Goal: Contribute content: Contribute content

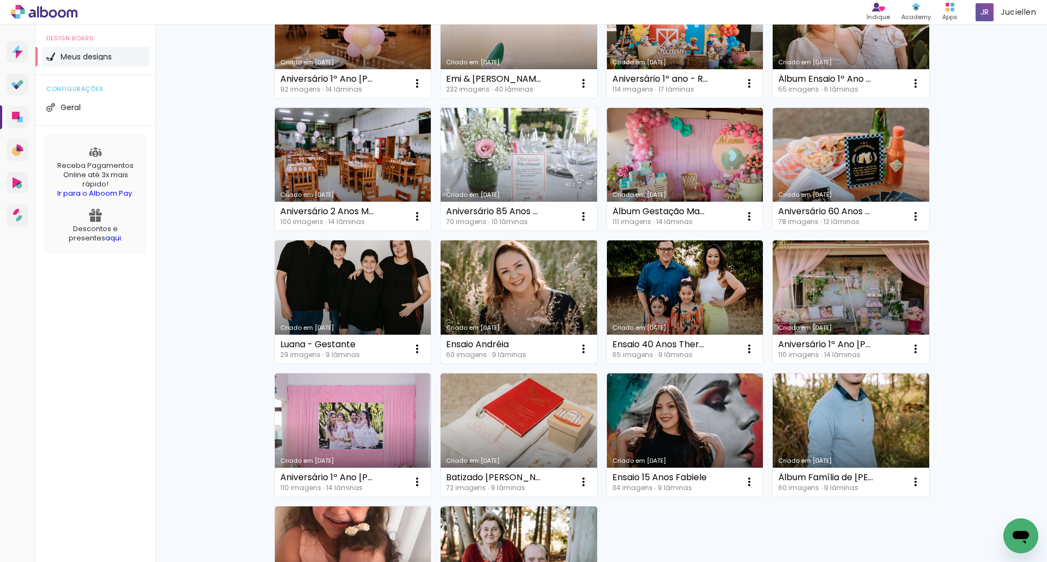
scroll to position [491, 0]
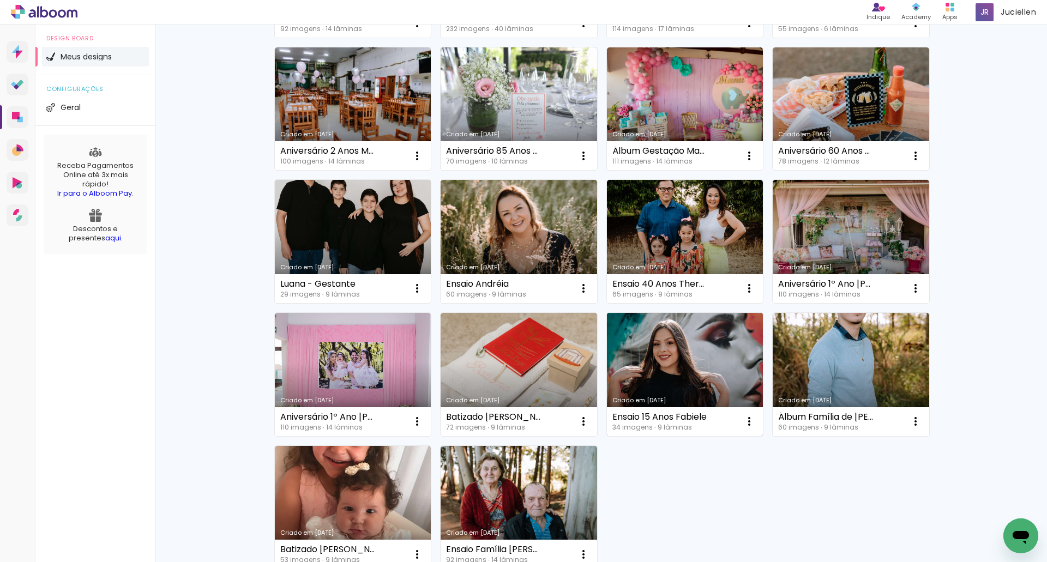
click at [688, 346] on link "Criado em [DATE]" at bounding box center [685, 374] width 156 height 123
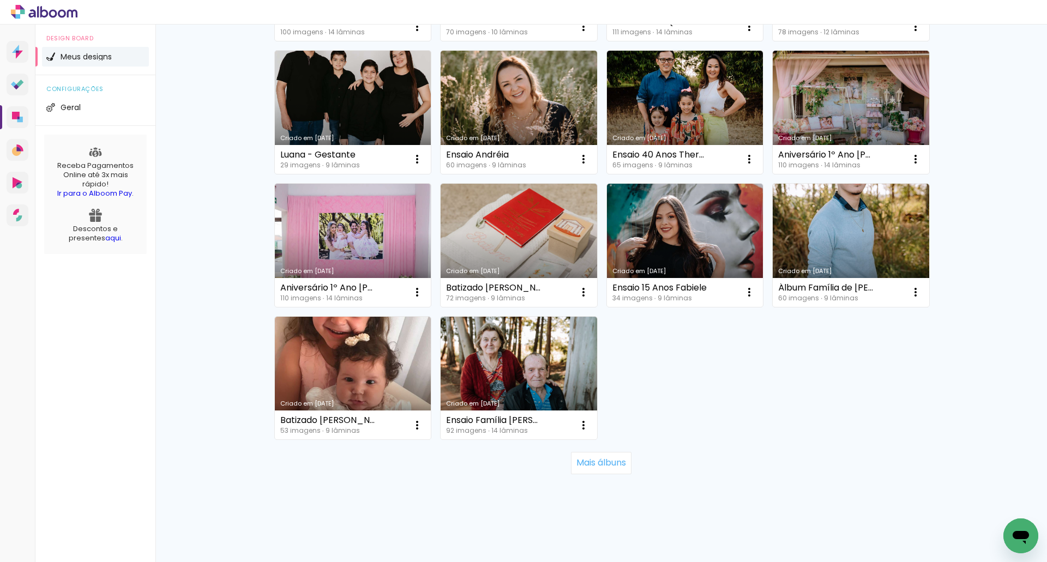
scroll to position [622, 0]
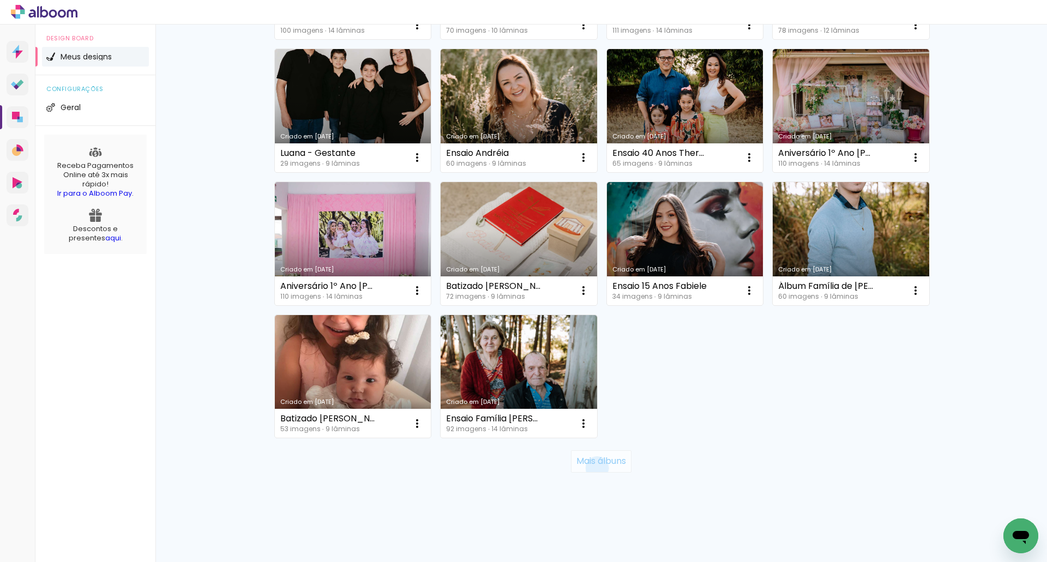
click at [592, 468] on paper-button "Mais álbuns" at bounding box center [601, 461] width 61 height 22
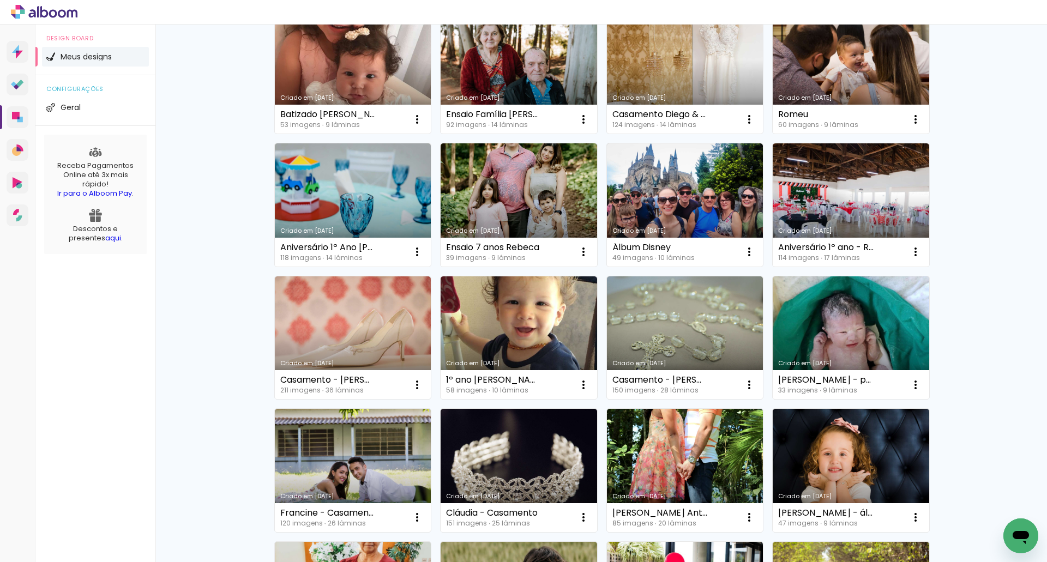
scroll to position [949, 0]
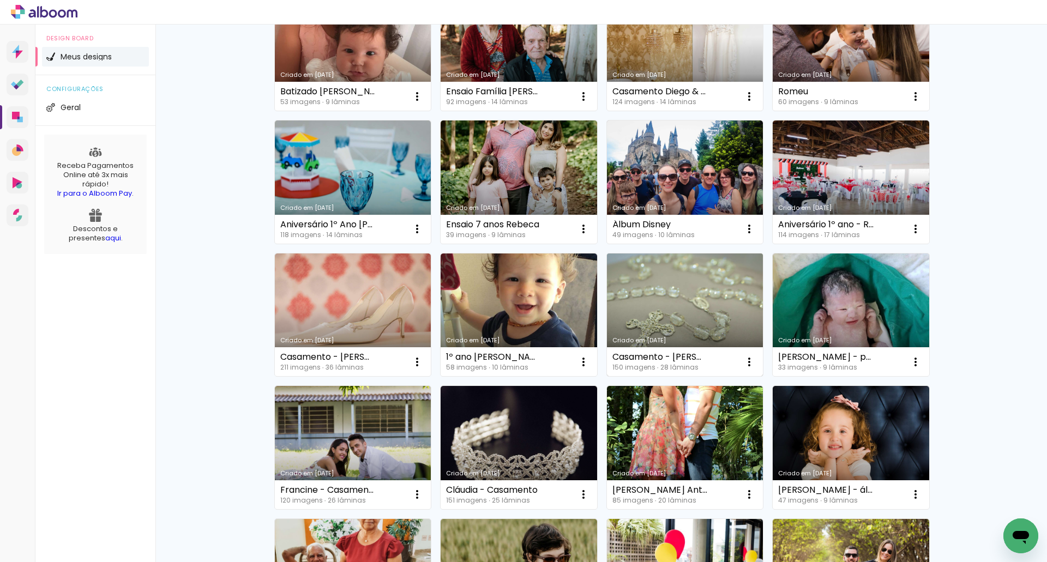
click at [676, 276] on link "Criado em [DATE]" at bounding box center [685, 315] width 156 height 123
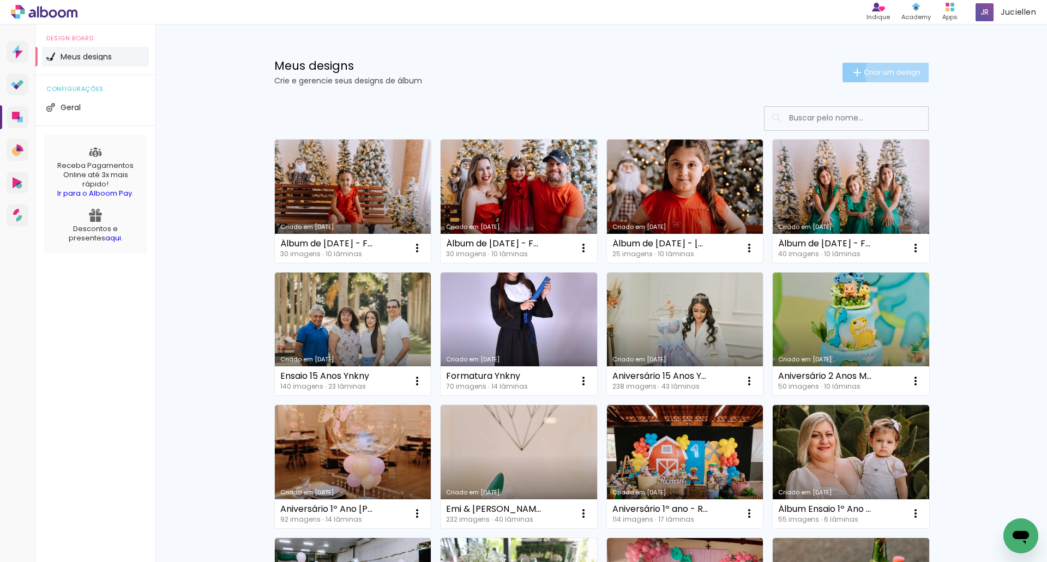
click at [891, 73] on span "Criar um design" at bounding box center [892, 72] width 57 height 7
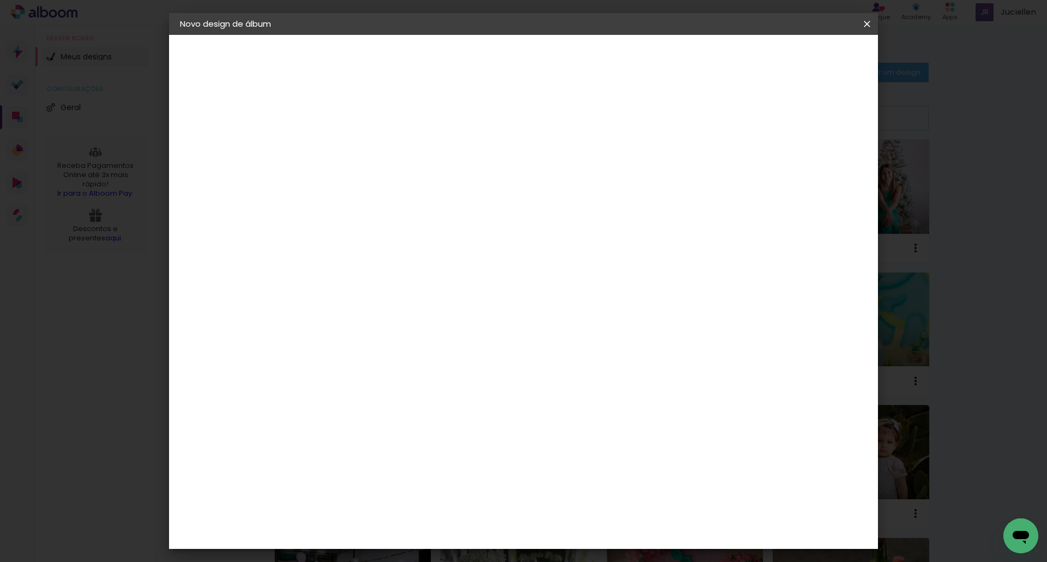
click at [358, 149] on input at bounding box center [358, 146] width 0 height 17
type input "Álbum 15 Anos Julia"
type paper-input "Álbum 15 Anos Julia"
click at [0, 0] on slot "Avançar" at bounding box center [0, 0] width 0 height 0
click at [563, 160] on paper-item "Tamanho Livre" at bounding box center [510, 166] width 105 height 24
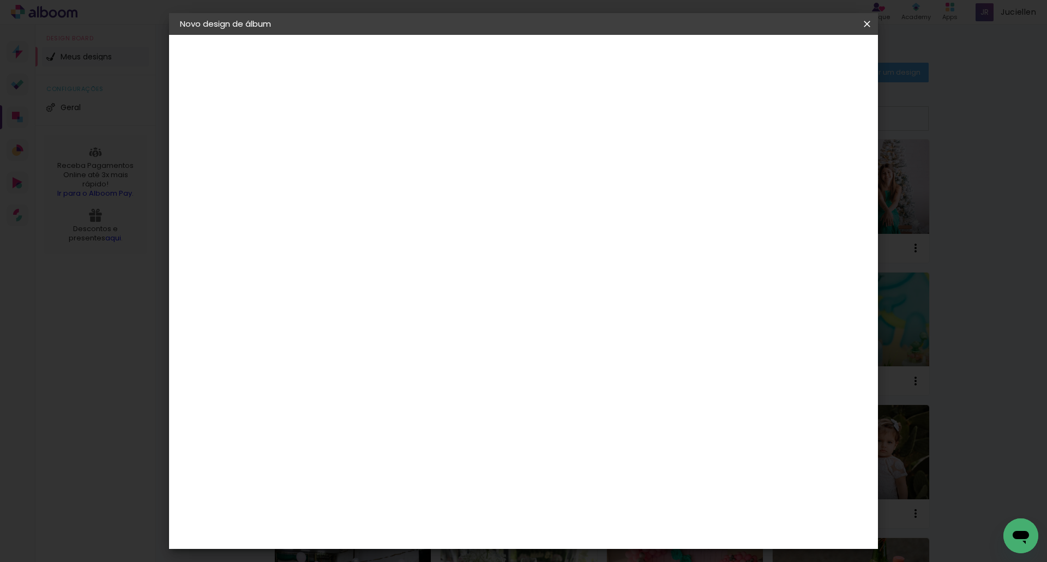
click at [0, 0] on slot "Avançar" at bounding box center [0, 0] width 0 height 0
drag, startPoint x: 345, startPoint y: 124, endPoint x: 303, endPoint y: 124, distance: 41.4
click at [303, 35] on quentale-album-spec "Iniciar design Iniciar design" at bounding box center [523, 35] width 709 height 0
type input "1"
type paper-input "1"
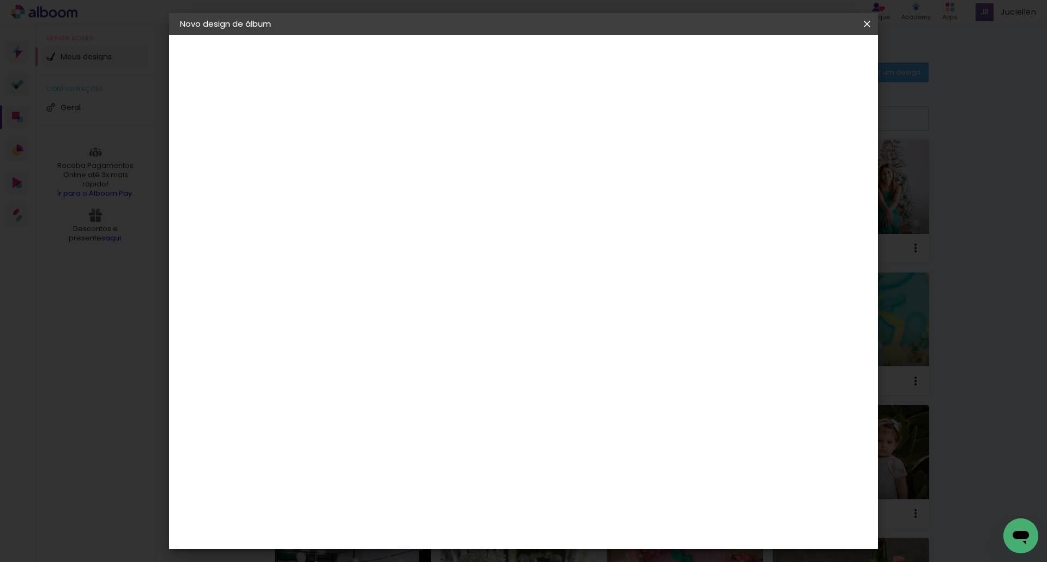
click at [330, 310] on input "30" at bounding box center [324, 310] width 28 height 16
drag, startPoint x: 324, startPoint y: 309, endPoint x: 337, endPoint y: 310, distance: 13.2
click at [337, 310] on input "30" at bounding box center [324, 310] width 28 height 16
type input "20,3"
type paper-input "20,3"
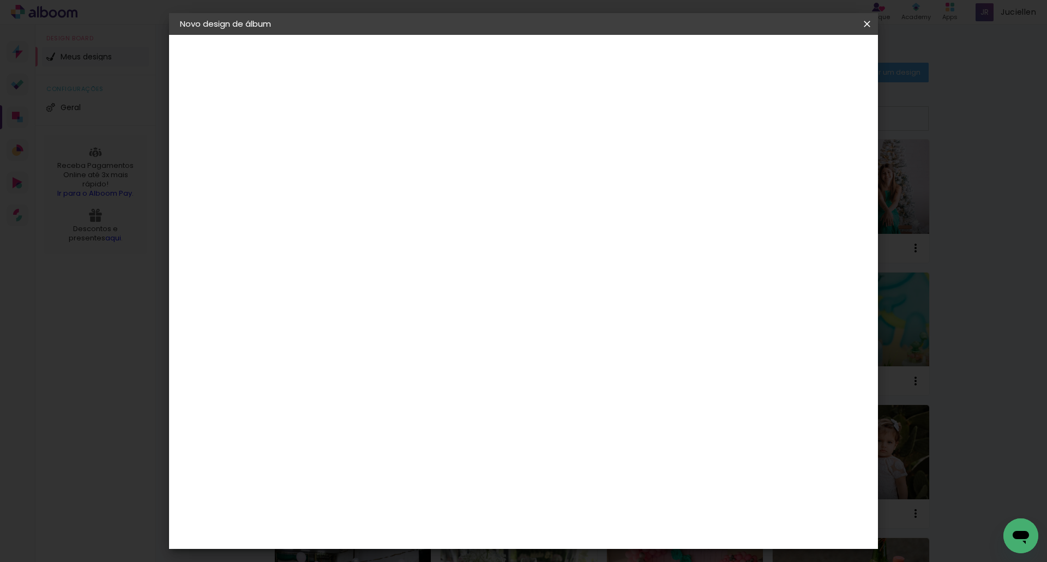
click at [483, 164] on span "30" at bounding box center [477, 170] width 18 height 16
drag, startPoint x: 472, startPoint y: 167, endPoint x: 485, endPoint y: 167, distance: 12.5
click at [485, 167] on span "30" at bounding box center [477, 170] width 18 height 16
click at [594, 388] on input "60" at bounding box center [584, 385] width 28 height 16
type input "4"
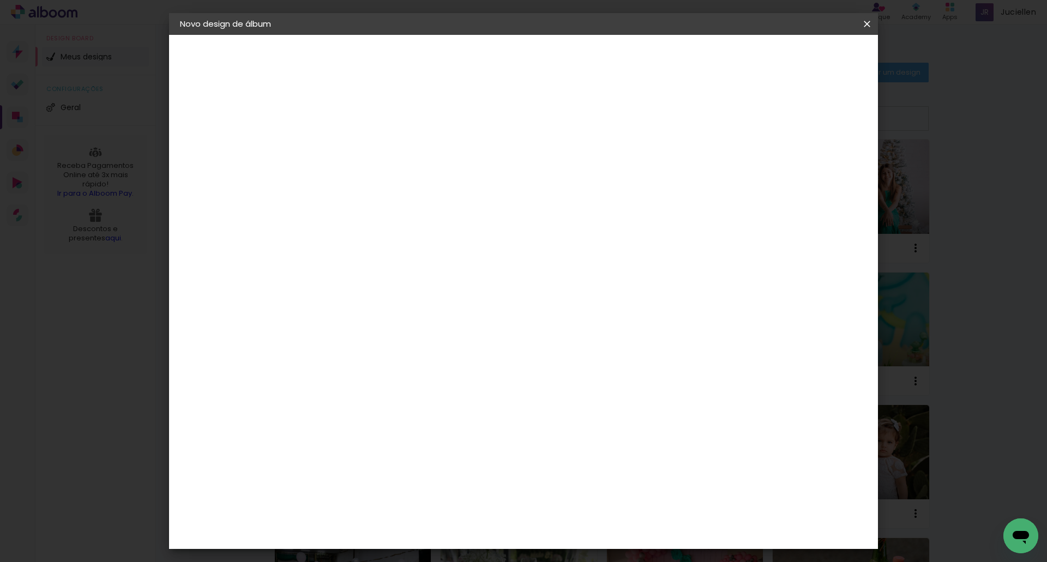
type paper-input "4"
click at [820, 168] on input "4" at bounding box center [813, 164] width 20 height 16
type input "3"
type paper-input "3"
click at [820, 169] on input "3" at bounding box center [814, 164] width 20 height 16
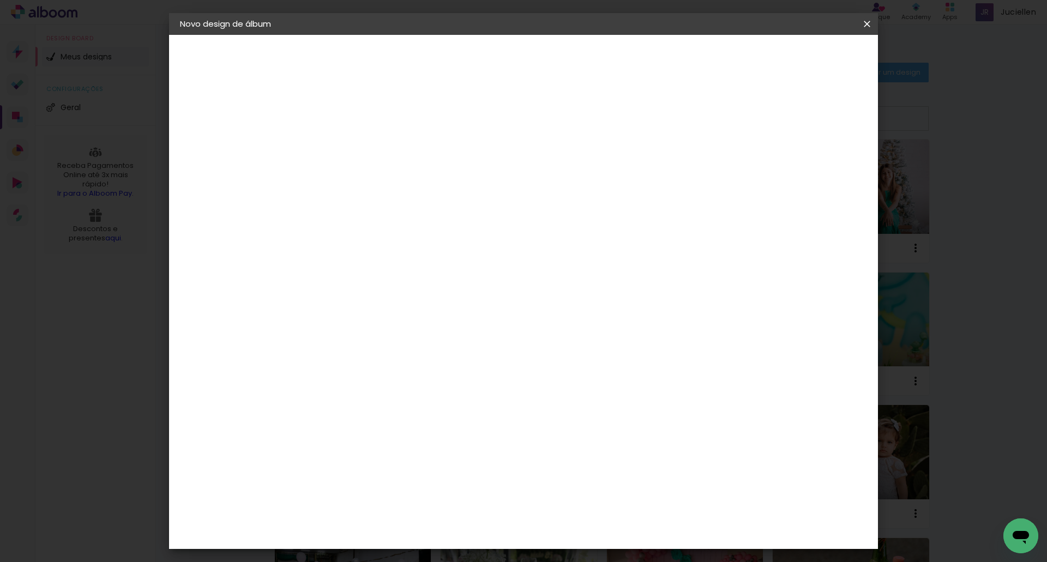
type input "2"
type paper-input "2"
click at [818, 169] on input "2" at bounding box center [814, 164] width 20 height 16
type input "1"
type paper-input "1"
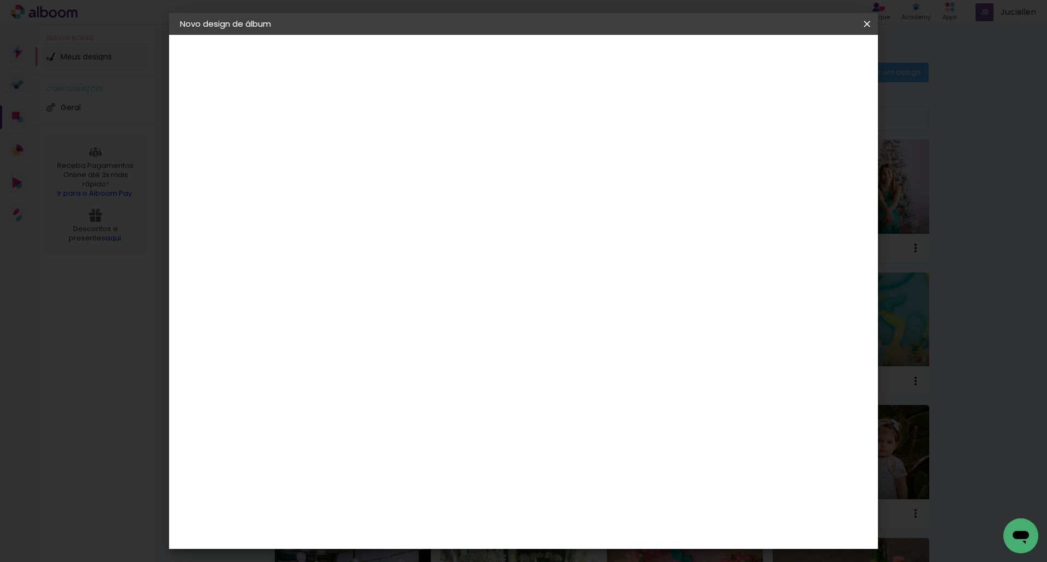
click at [818, 169] on input "1" at bounding box center [815, 164] width 20 height 16
click at [585, 387] on input "60" at bounding box center [584, 385] width 28 height 16
drag, startPoint x: 585, startPoint y: 386, endPoint x: 600, endPoint y: 386, distance: 14.7
click at [600, 386] on div "60" at bounding box center [590, 385] width 41 height 16
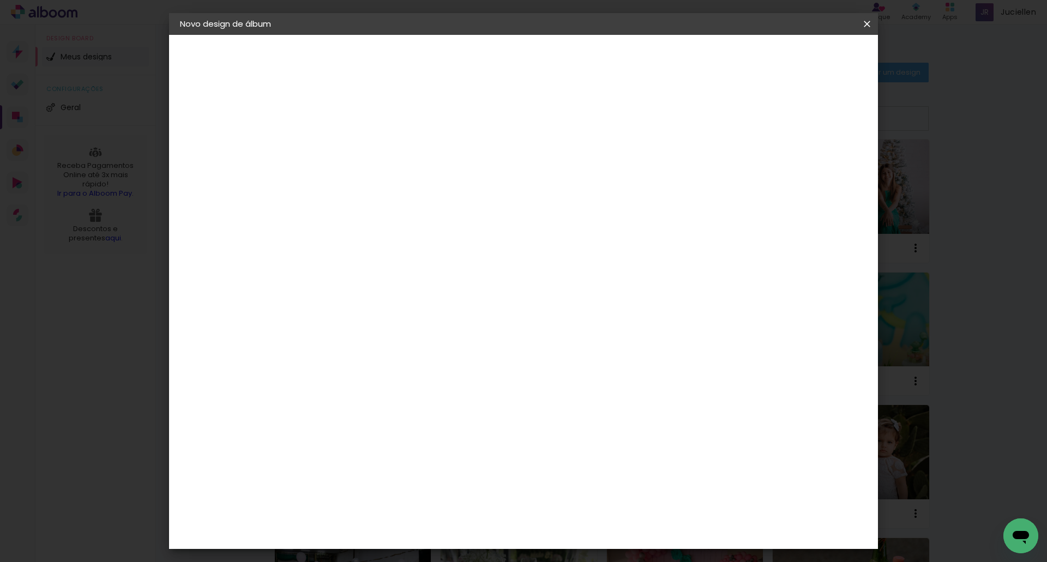
type input "61"
type paper-input "61"
click at [647, 142] on div "30.5 cm cm cm mm A maioria das encadernadoras sugere 5mm de sangria." at bounding box center [568, 98] width 515 height 87
click at [691, 82] on header "Tamanho livre Defina a largura, altura e sangria das lâminas. Voltar Iniciar de…" at bounding box center [568, 63] width 515 height 56
click at [816, 168] on input "1" at bounding box center [816, 164] width 20 height 16
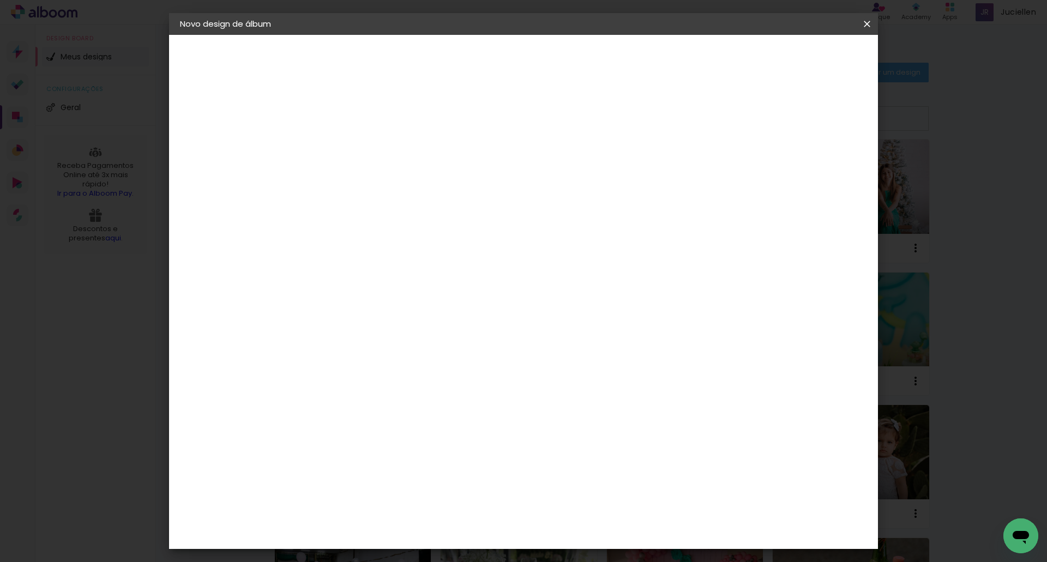
type input "2"
type paper-input "2"
click at [823, 162] on input "2" at bounding box center [816, 164] width 20 height 16
type input "1"
type paper-input "1"
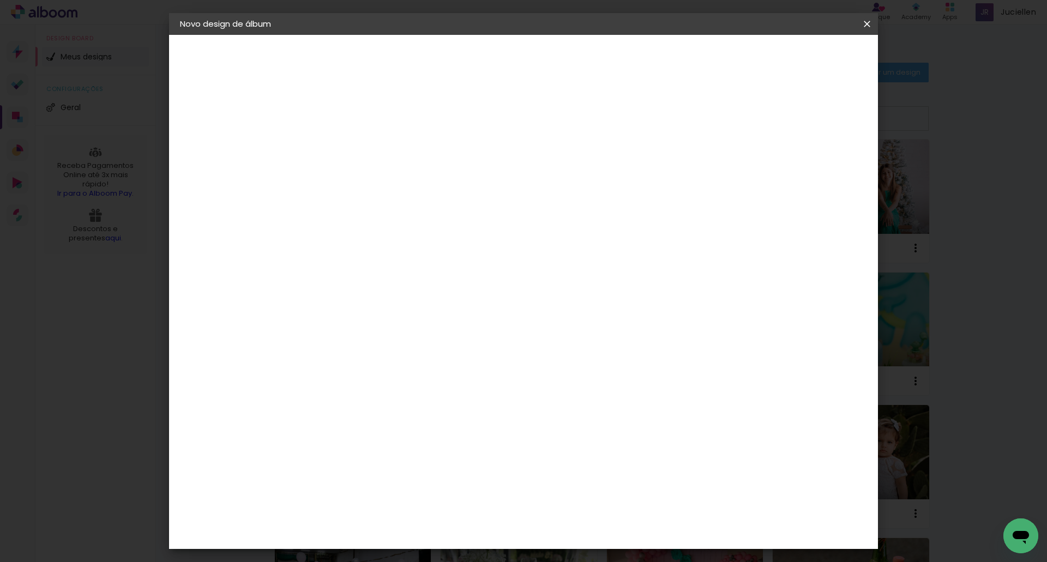
click at [823, 169] on input "1" at bounding box center [815, 164] width 20 height 16
click at [596, 384] on input "61" at bounding box center [584, 383] width 28 height 16
click at [685, 142] on div "30.5 cm cm cm mm A maioria das encadernadoras sugere 5mm de sangria." at bounding box center [568, 98] width 515 height 87
click at [241, 72] on paper-button "Álbum 15 Anos Julia" at bounding box center [239, 81] width 119 height 22
click at [0, 0] on div "2. Especificações" at bounding box center [0, 0] width 0 height 0
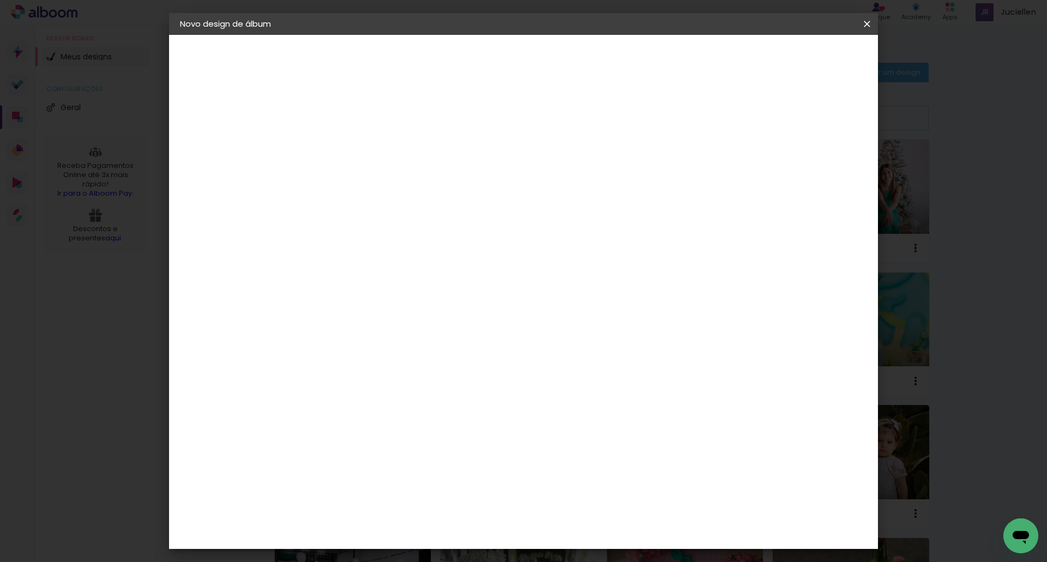
click at [0, 0] on slot "Avançar" at bounding box center [0, 0] width 0 height 0
click at [0, 0] on slot "Tamanho Livre" at bounding box center [0, 0] width 0 height 0
click at [0, 0] on slot "Avançar" at bounding box center [0, 0] width 0 height 0
click at [594, 382] on input "61" at bounding box center [584, 383] width 28 height 16
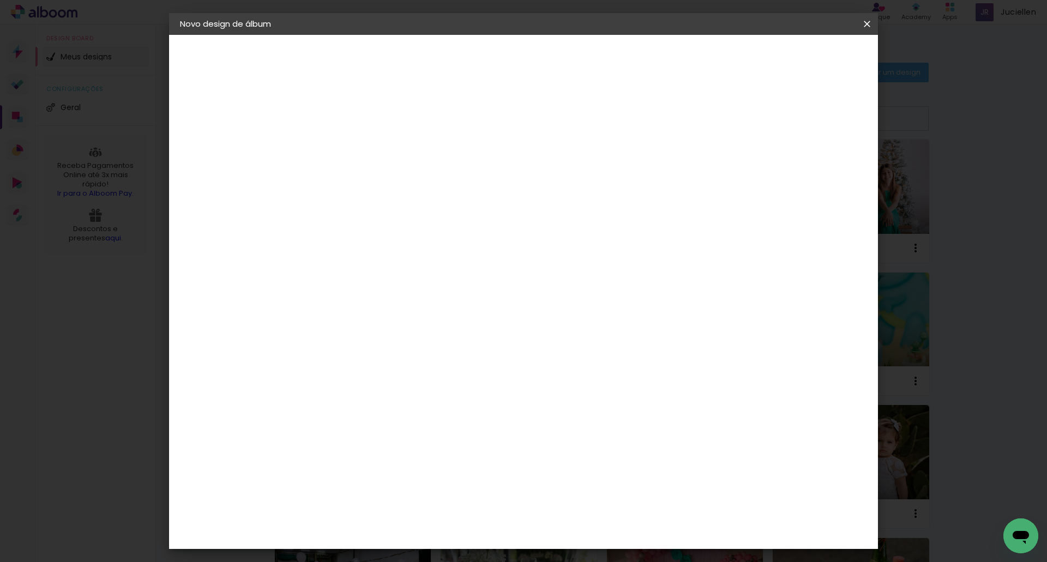
type input "60"
type paper-input "60"
click at [334, 272] on input "20,3" at bounding box center [324, 275] width 28 height 16
drag, startPoint x: 340, startPoint y: 274, endPoint x: 288, endPoint y: 275, distance: 52.3
click at [288, 35] on quentale-album-spec "Iniciar design Iniciar design" at bounding box center [523, 35] width 709 height 0
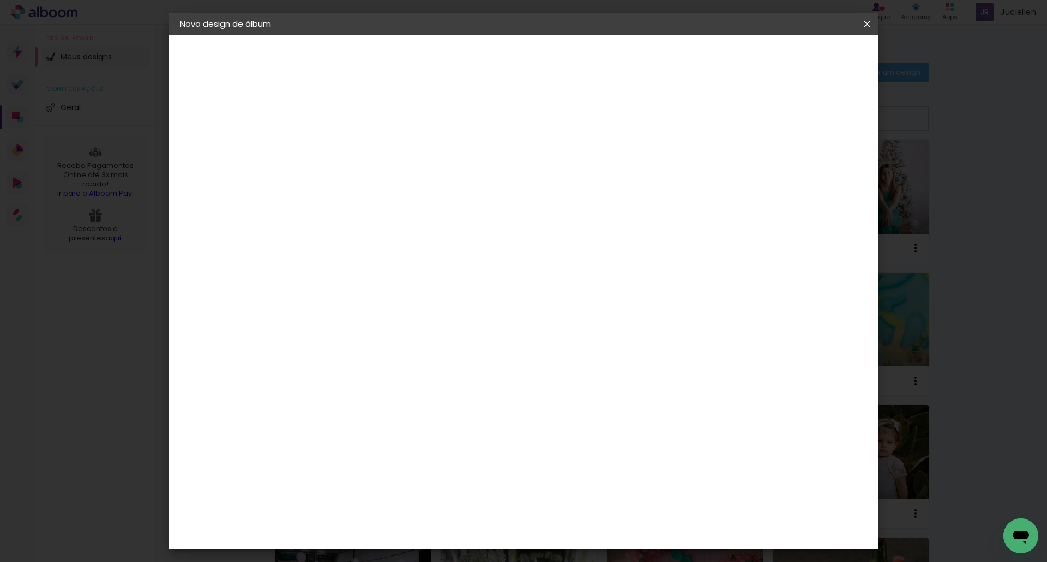
click at [346, 275] on div "cm" at bounding box center [344, 275] width 13 height 16
drag, startPoint x: 318, startPoint y: 272, endPoint x: 337, endPoint y: 274, distance: 18.6
click at [337, 274] on input "20,3" at bounding box center [324, 275] width 28 height 16
type input "1"
type input "20,3"
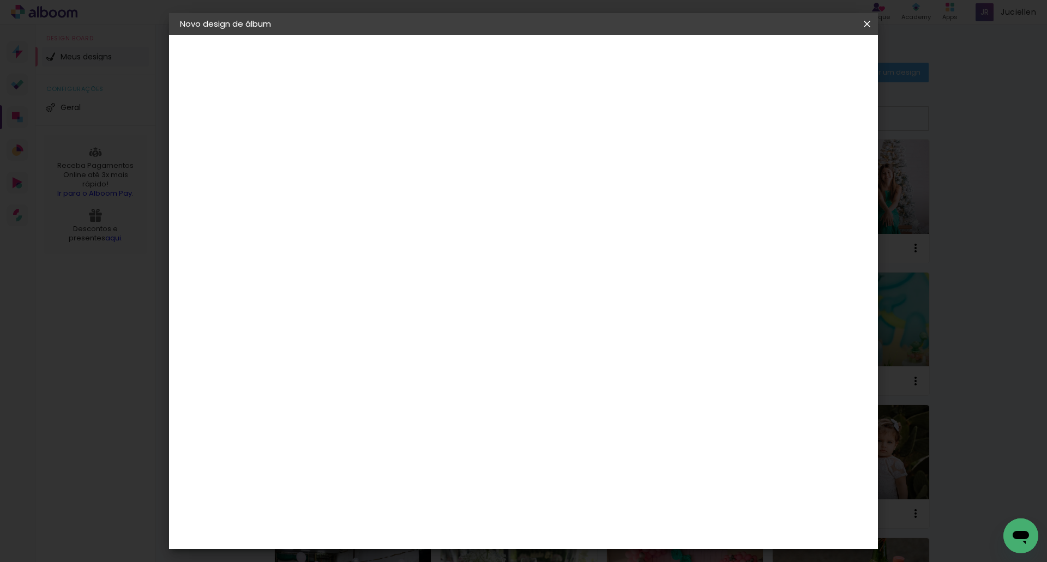
click at [799, 55] on span "Iniciar design" at bounding box center [774, 58] width 50 height 8
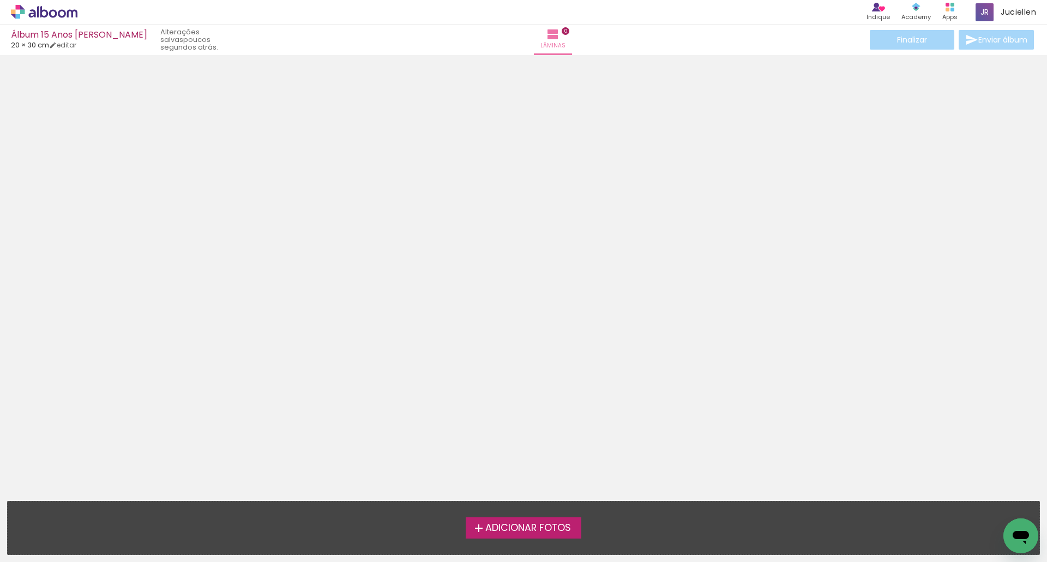
click at [541, 530] on span "Adicionar Fotos" at bounding box center [528, 528] width 86 height 10
click at [0, 0] on input "file" at bounding box center [0, 0] width 0 height 0
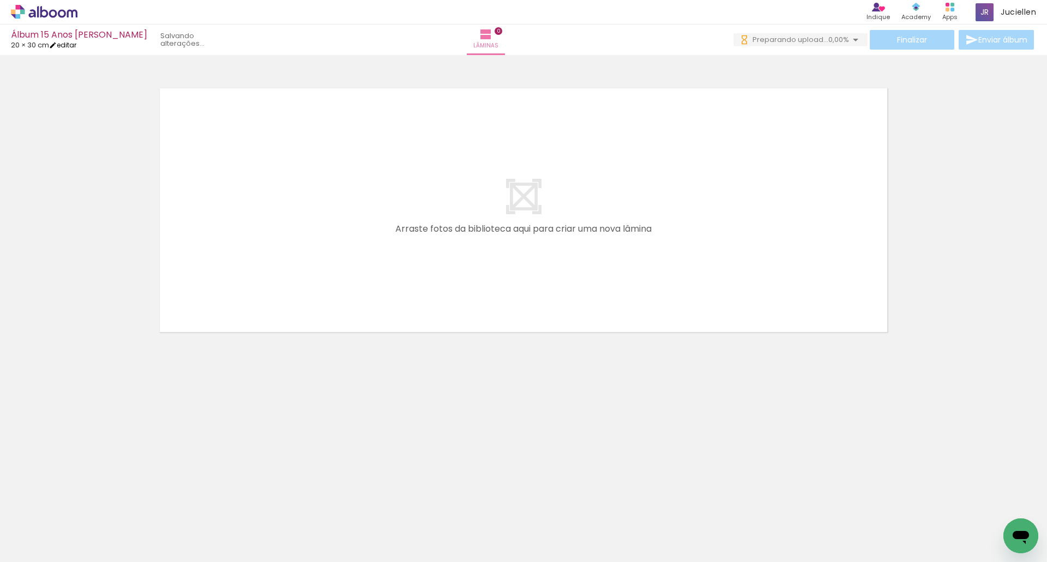
click at [65, 45] on link "editar" at bounding box center [62, 44] width 27 height 9
type input "1"
type input "20,3"
type input "60"
type input "1"
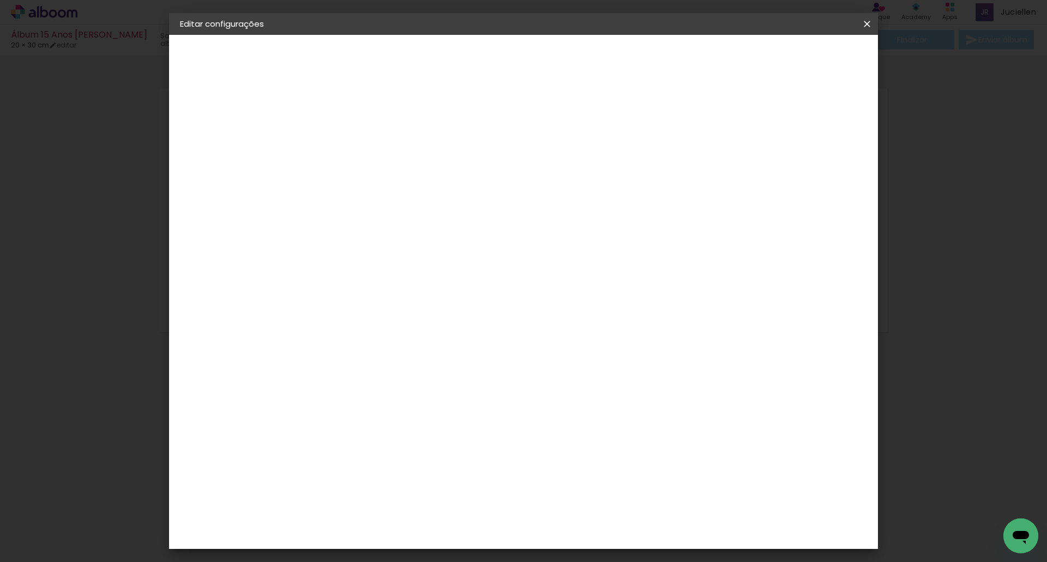
click at [598, 389] on div "cm" at bounding box center [604, 385] width 13 height 16
type input "61"
type paper-input "61"
click at [799, 61] on span "Salvar configurações" at bounding box center [758, 58] width 81 height 8
click at [864, 27] on iron-icon at bounding box center [866, 24] width 13 height 11
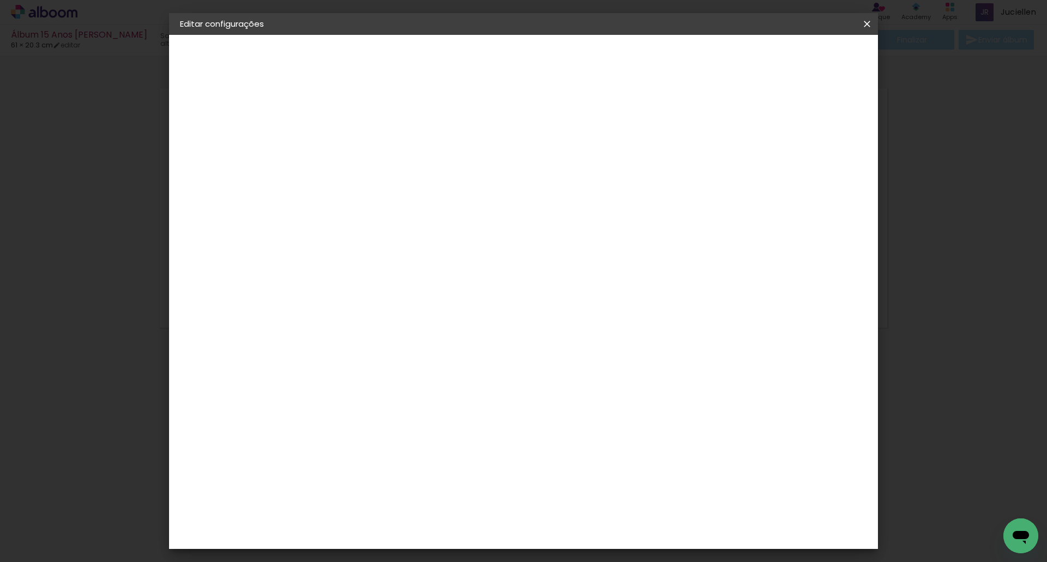
click at [810, 52] on paper-button "Salvar configurações" at bounding box center [758, 58] width 103 height 19
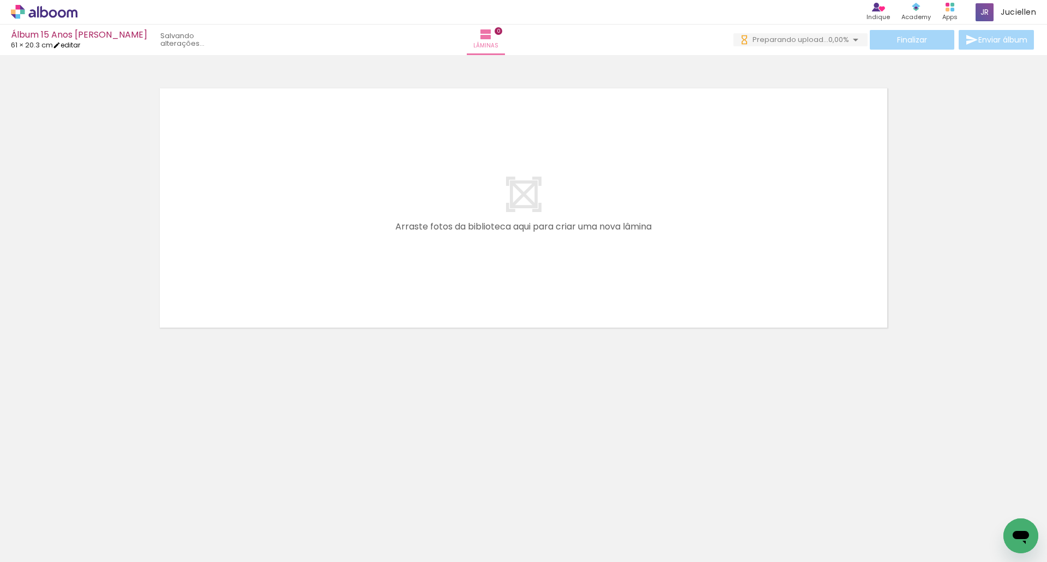
click at [75, 45] on link "editar" at bounding box center [66, 44] width 27 height 9
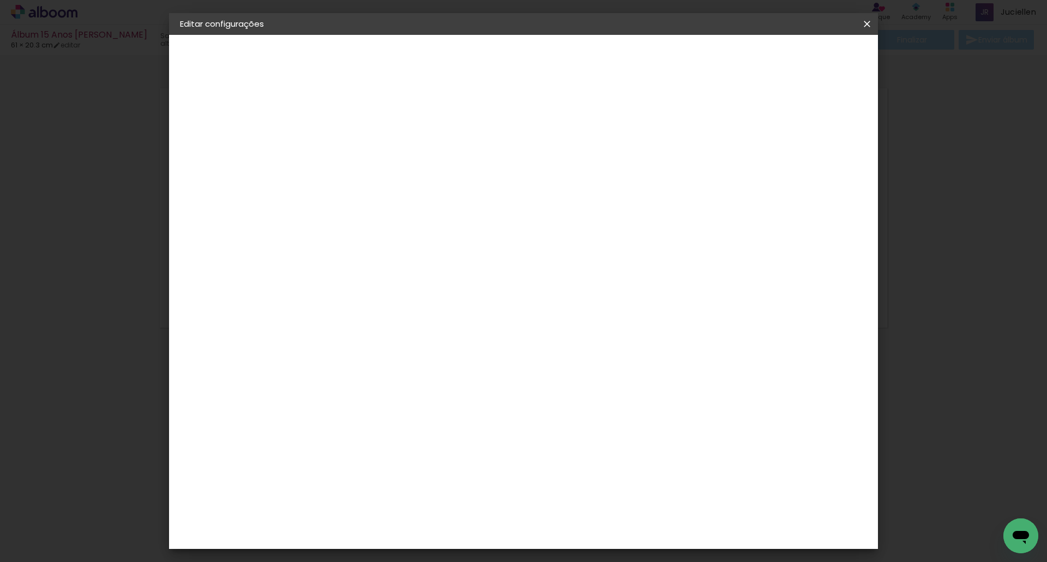
click at [591, 379] on input "61" at bounding box center [584, 383] width 28 height 16
click at [799, 57] on span "Salvar configurações" at bounding box center [758, 58] width 81 height 8
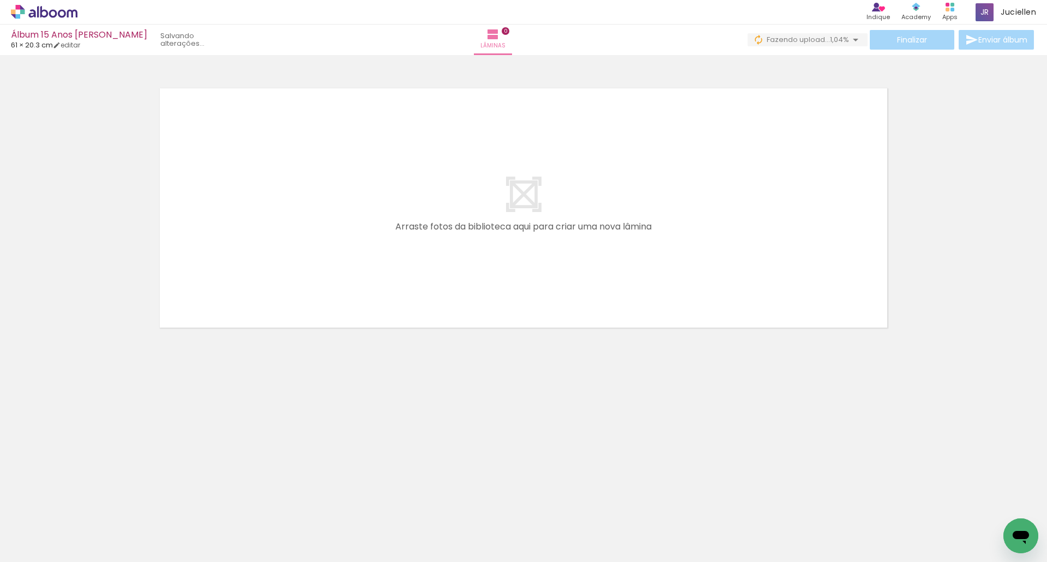
click at [64, 51] on div "Álbum 15 Anos Julia 61 × 20.3 cm editar Lâminas 0 Finalizar Enviar álbum" at bounding box center [523, 27] width 1047 height 55
click at [64, 50] on div "Álbum 15 Anos Julia 61 × 20.3 cm editar 2 minutos atrás. Lâminas 0 Finalizar En…" at bounding box center [523, 27] width 1047 height 55
click at [69, 46] on link "editar" at bounding box center [66, 44] width 27 height 9
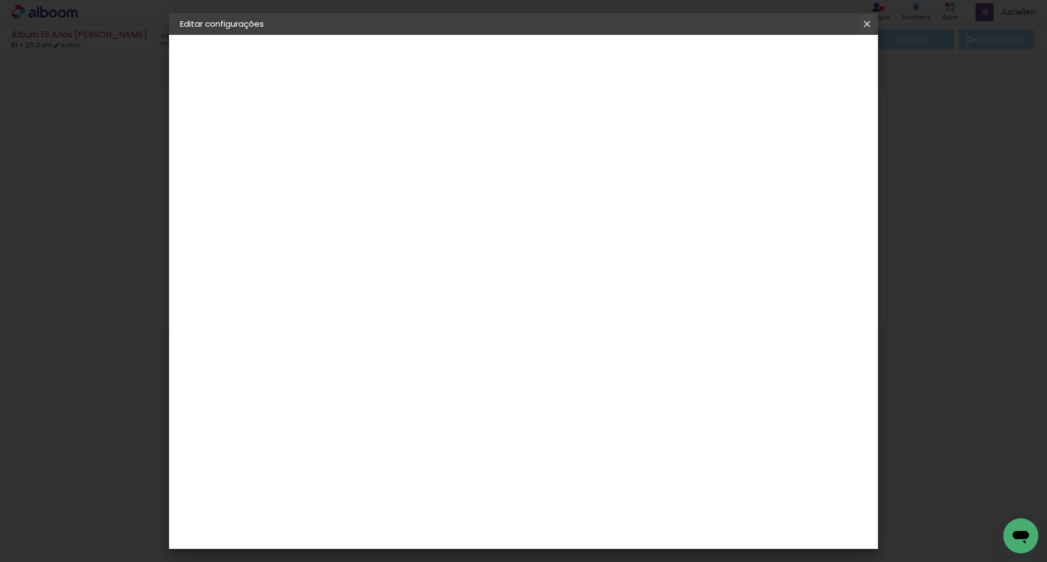
click at [862, 22] on iron-icon at bounding box center [866, 24] width 13 height 11
click at [865, 25] on iron-icon at bounding box center [866, 24] width 13 height 11
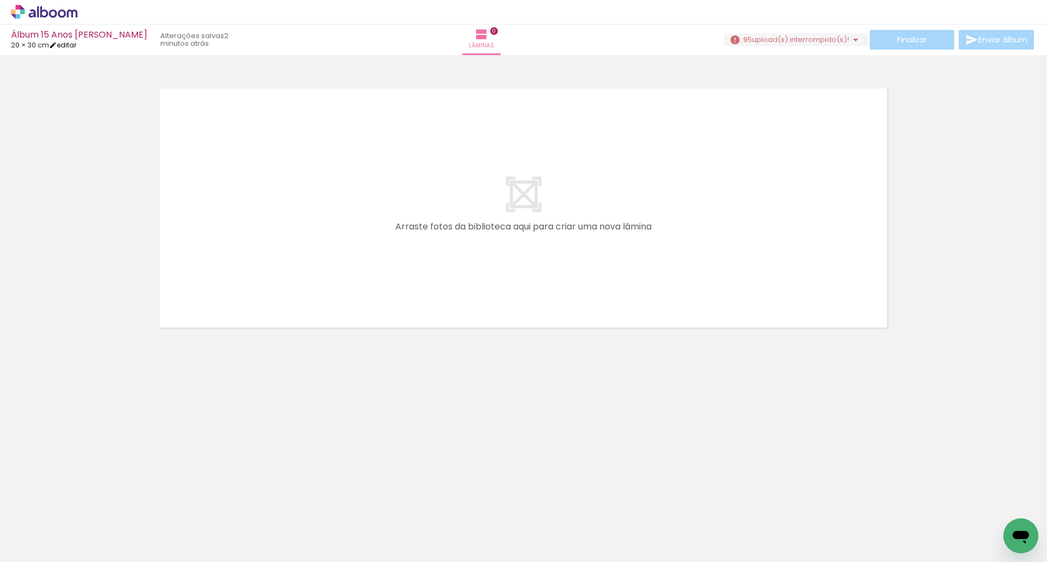
click at [68, 44] on link "editar" at bounding box center [62, 44] width 27 height 9
type input "1"
type input "20,3"
type input "61"
type input "1"
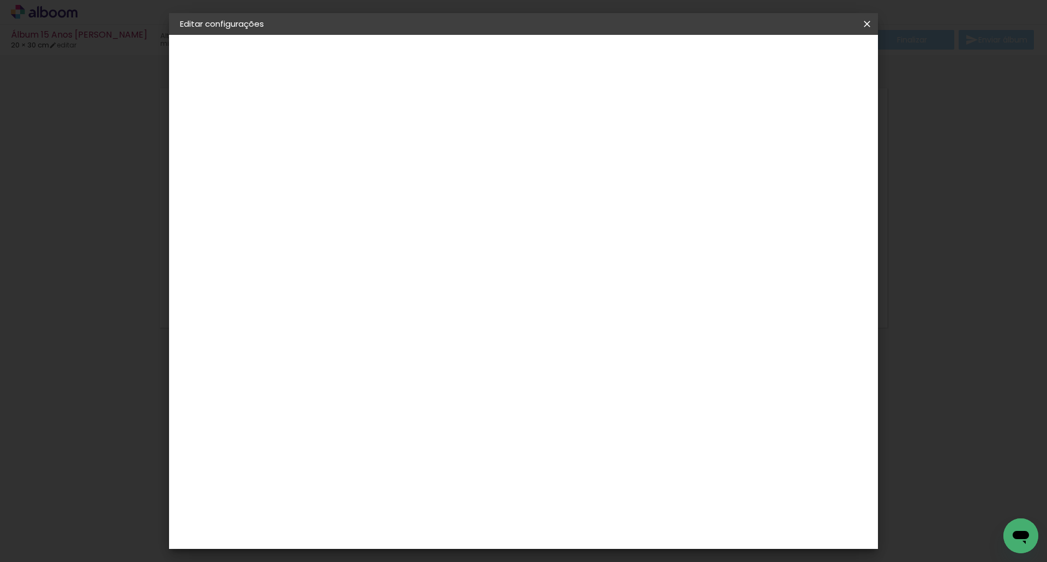
click at [874, 24] on paper-icon-button at bounding box center [867, 24] width 22 height 20
click at [869, 22] on iron-icon at bounding box center [866, 24] width 13 height 11
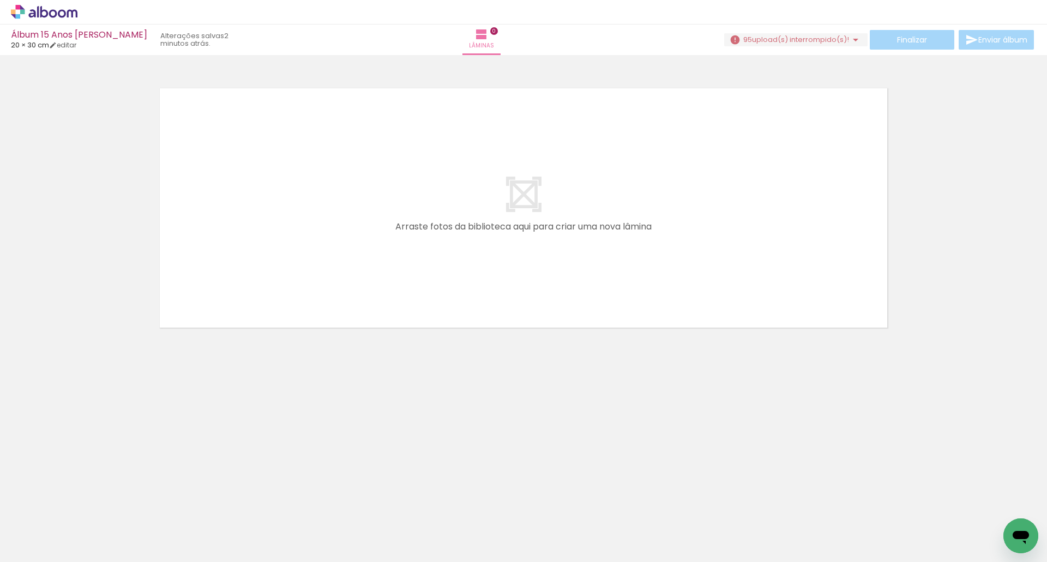
click at [803, 40] on span "upload(s) interrompido(s)!" at bounding box center [800, 39] width 97 height 10
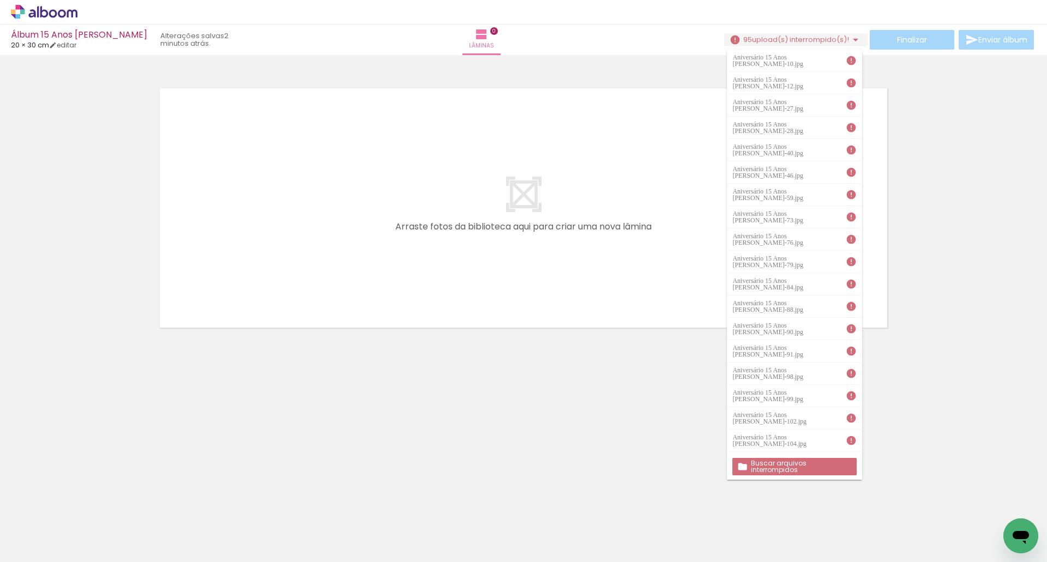
click at [0, 0] on slot "Buscar arquivos interrompidos" at bounding box center [0, 0] width 0 height 0
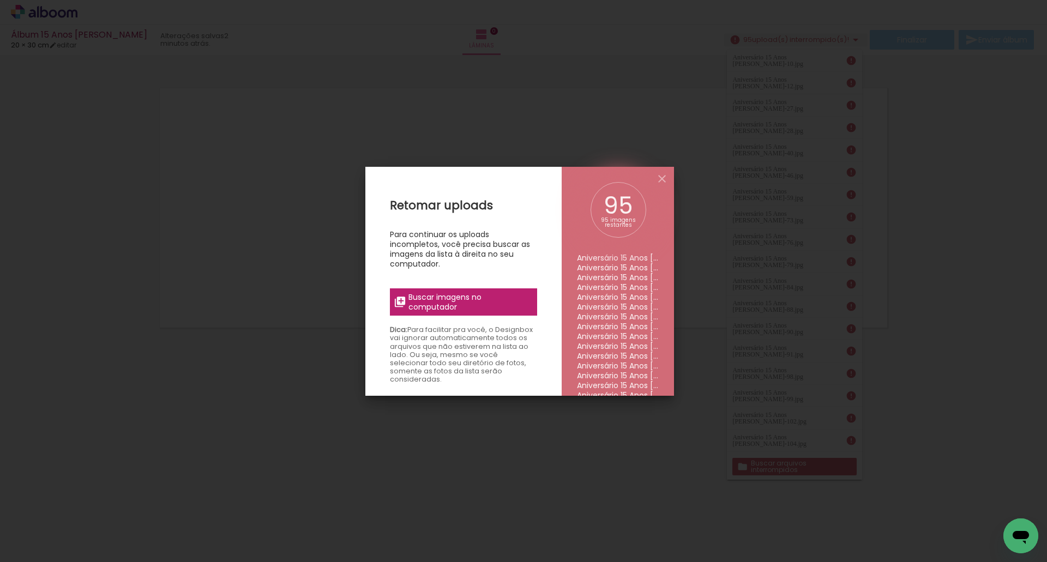
click at [423, 304] on span "Buscar imagens no computador" at bounding box center [469, 302] width 122 height 20
click at [0, 0] on input "file" at bounding box center [0, 0] width 0 height 0
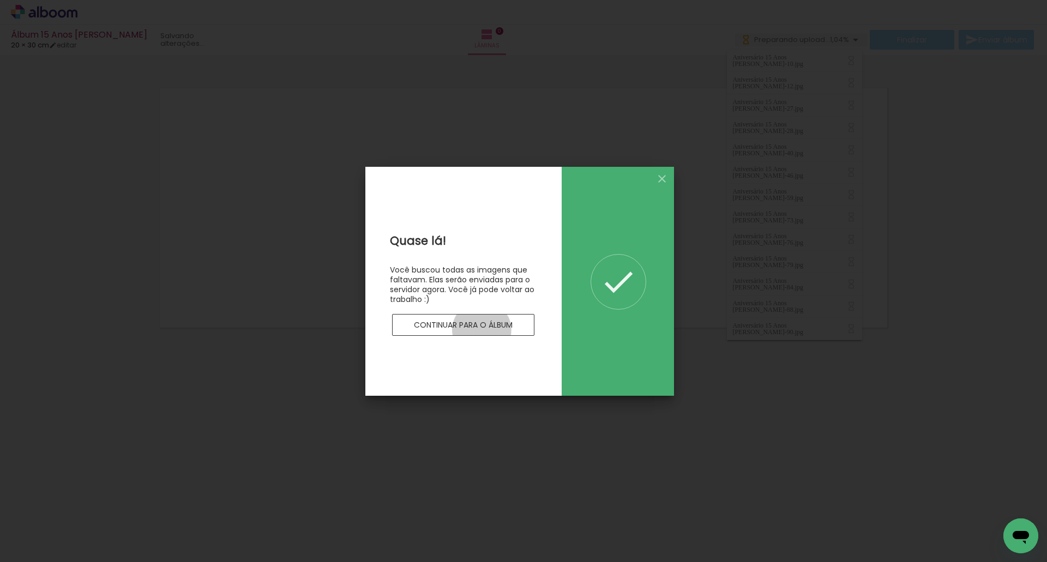
click at [0, 0] on slot "Continuar para o álbum" at bounding box center [0, 0] width 0 height 0
